Goal: Task Accomplishment & Management: Use online tool/utility

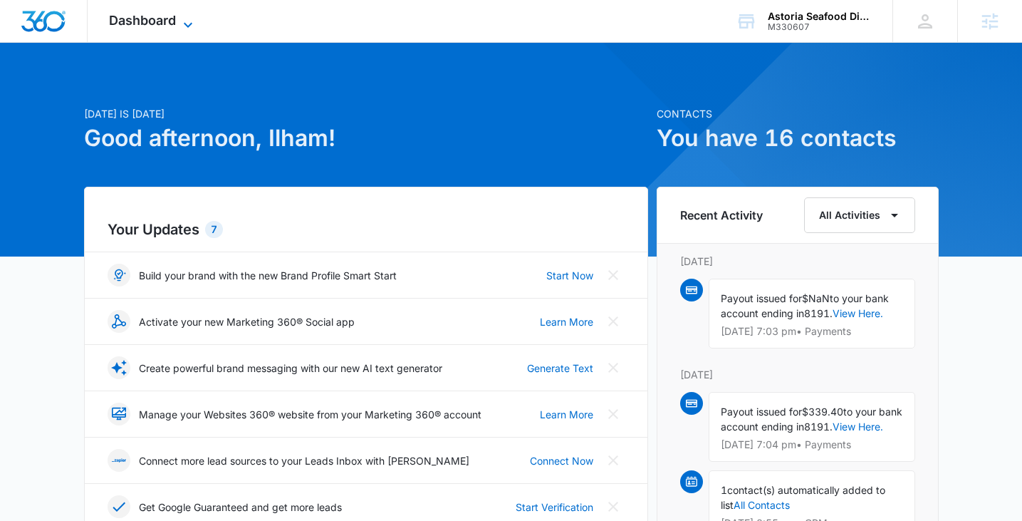
click at [152, 13] on span "Dashboard" at bounding box center [142, 20] width 67 height 15
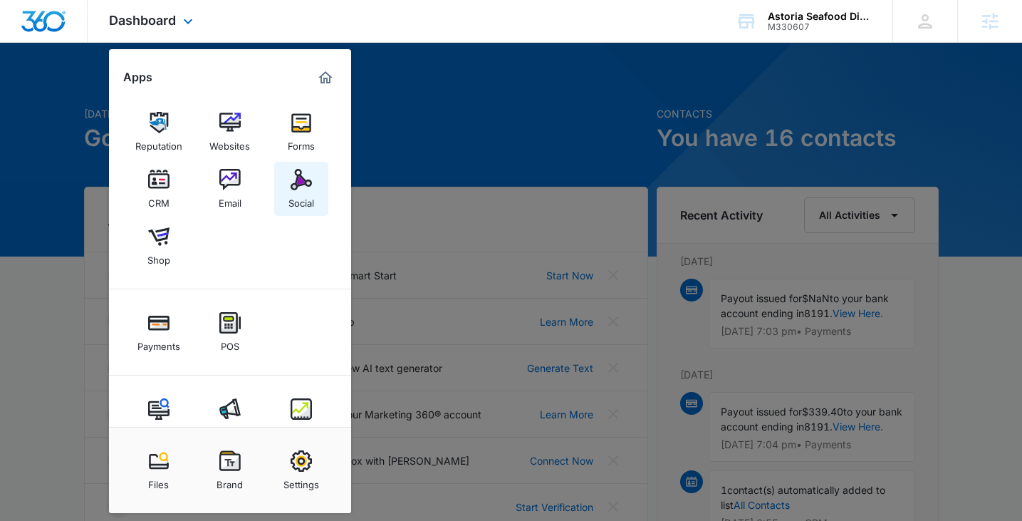
click at [308, 206] on div "Social" at bounding box center [301, 199] width 26 height 19
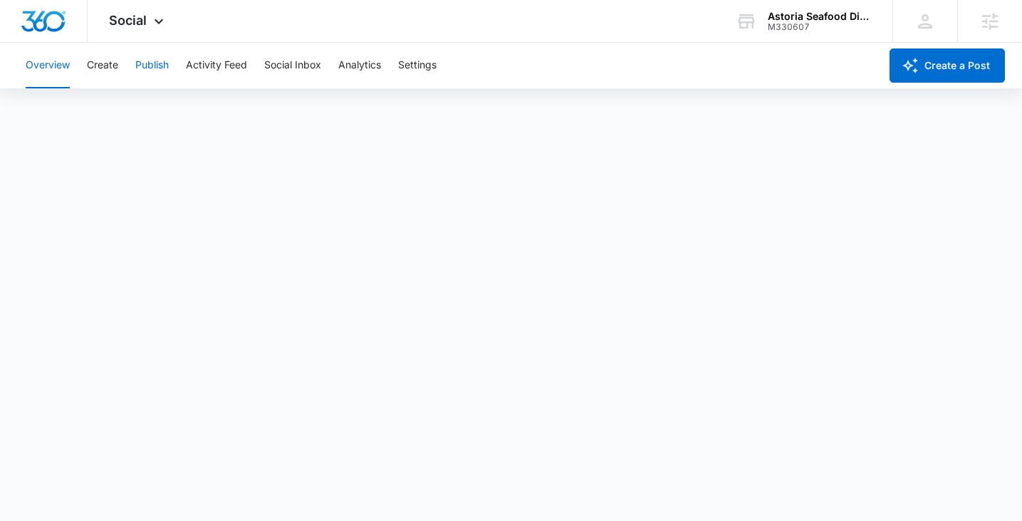
click at [140, 67] on button "Publish" at bounding box center [151, 66] width 33 height 46
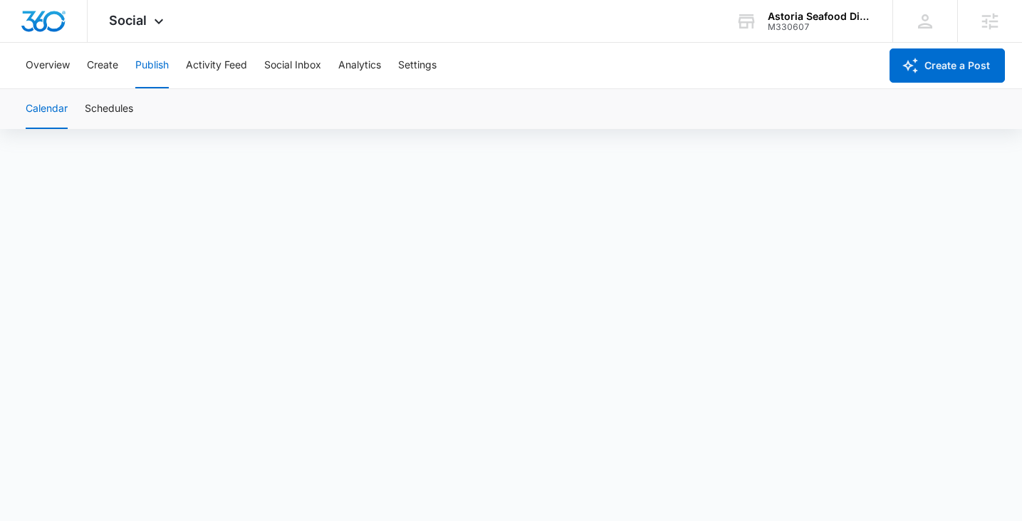
scroll to position [10, 0]
